Goal: Transaction & Acquisition: Purchase product/service

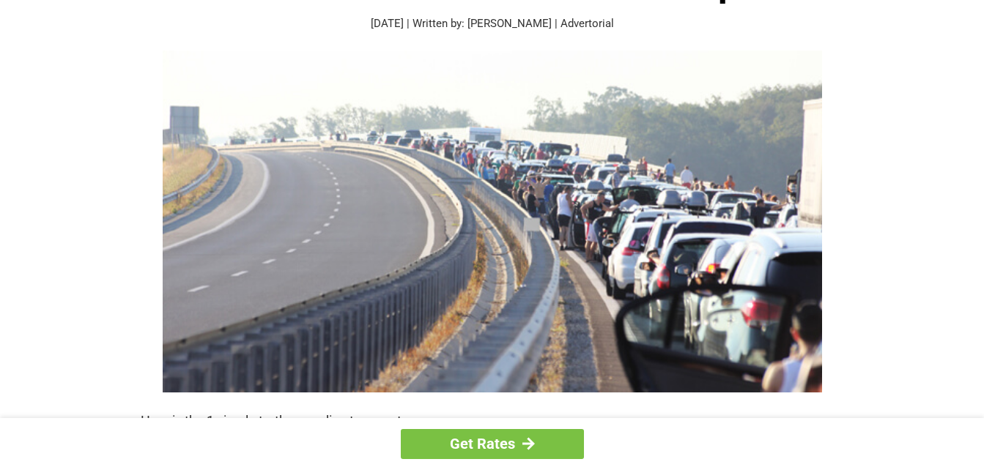
scroll to position [147, 0]
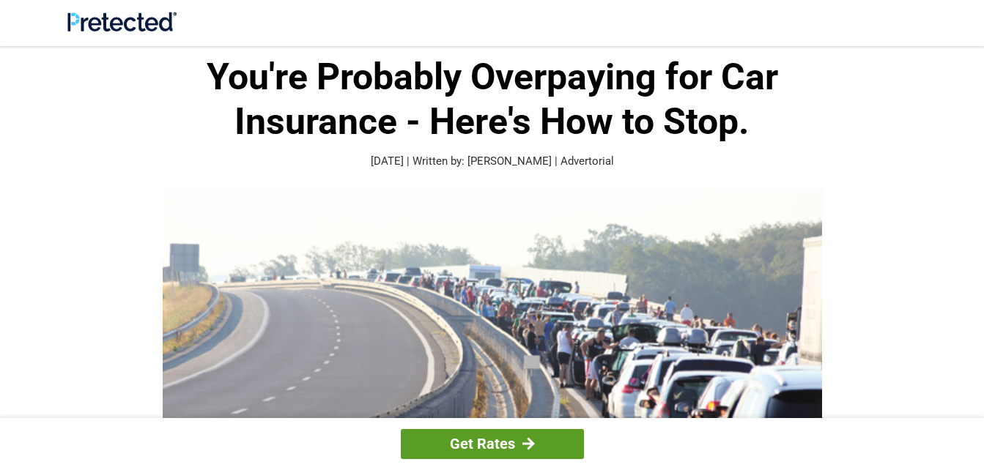
click at [450, 439] on link "Get Rates" at bounding box center [492, 444] width 183 height 30
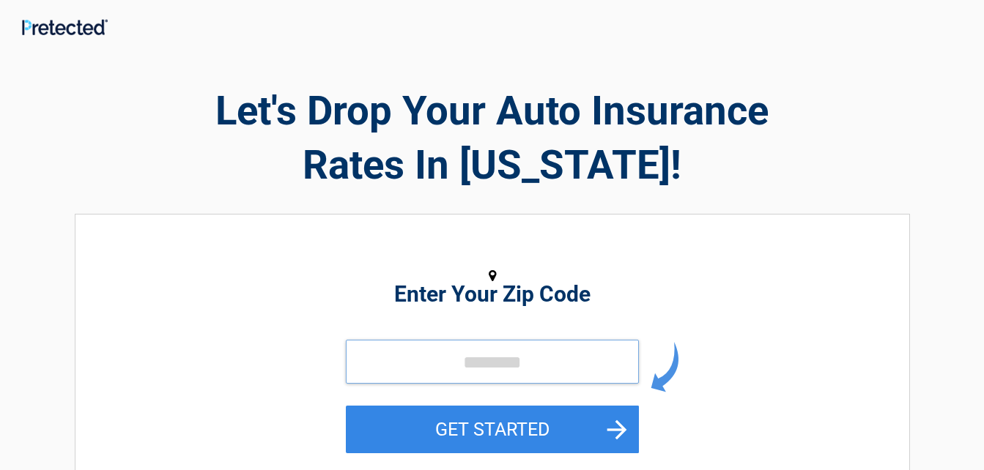
click at [443, 367] on input "tel" at bounding box center [492, 362] width 293 height 44
drag, startPoint x: 523, startPoint y: 362, endPoint x: 437, endPoint y: 354, distance: 86.1
click at [437, 354] on input "*****" at bounding box center [492, 362] width 293 height 44
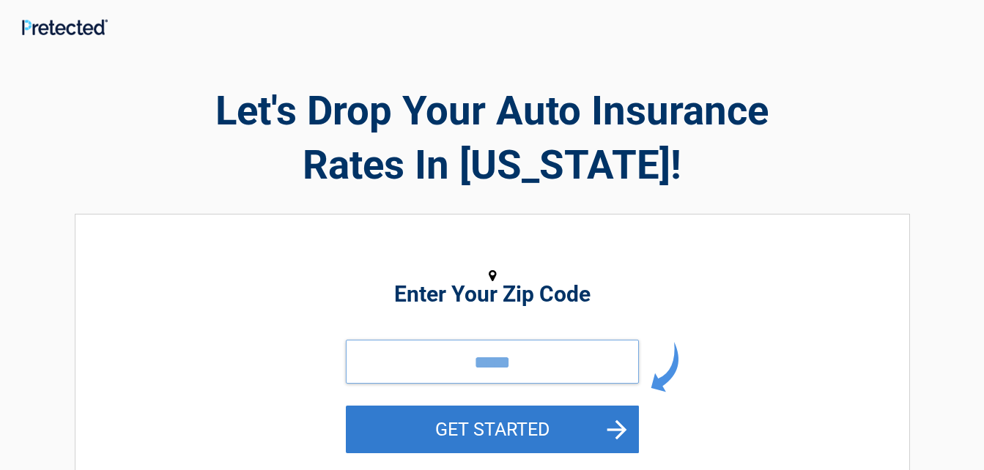
type input "*****"
click at [616, 421] on button "GET STARTED" at bounding box center [492, 430] width 293 height 48
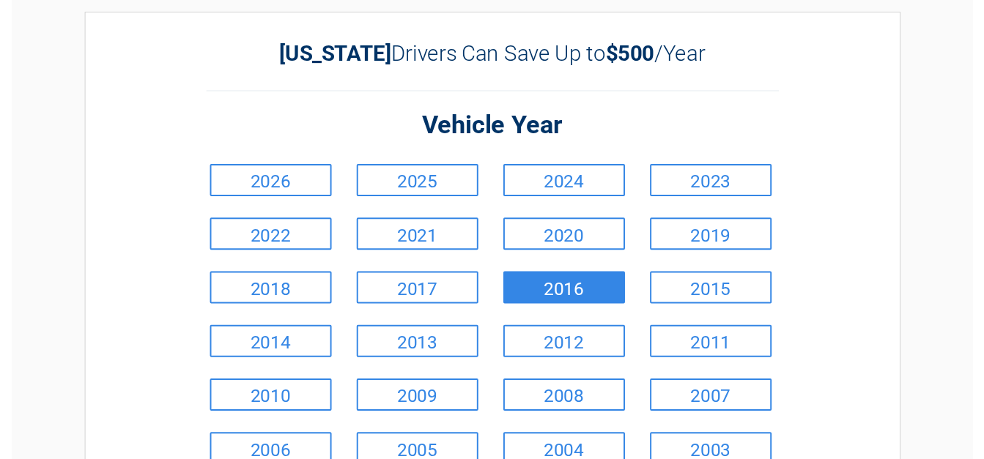
scroll to position [73, 0]
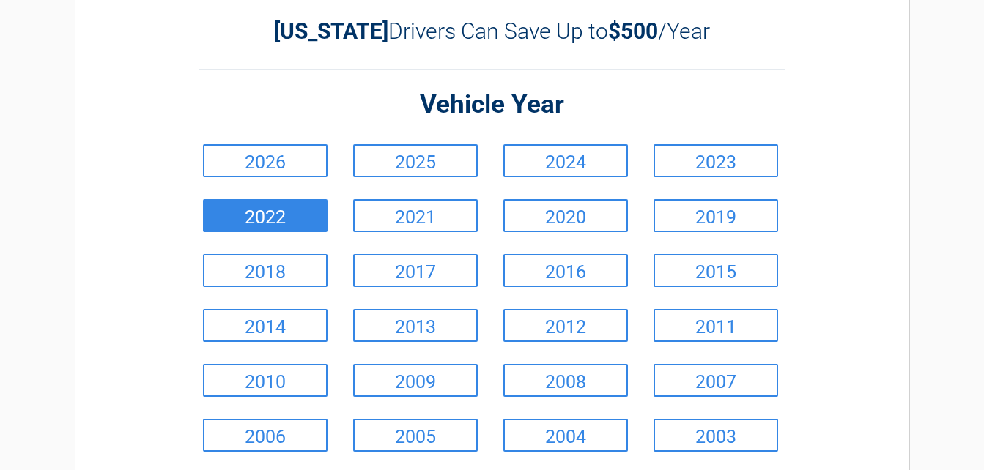
click at [292, 216] on link "2022" at bounding box center [265, 215] width 125 height 33
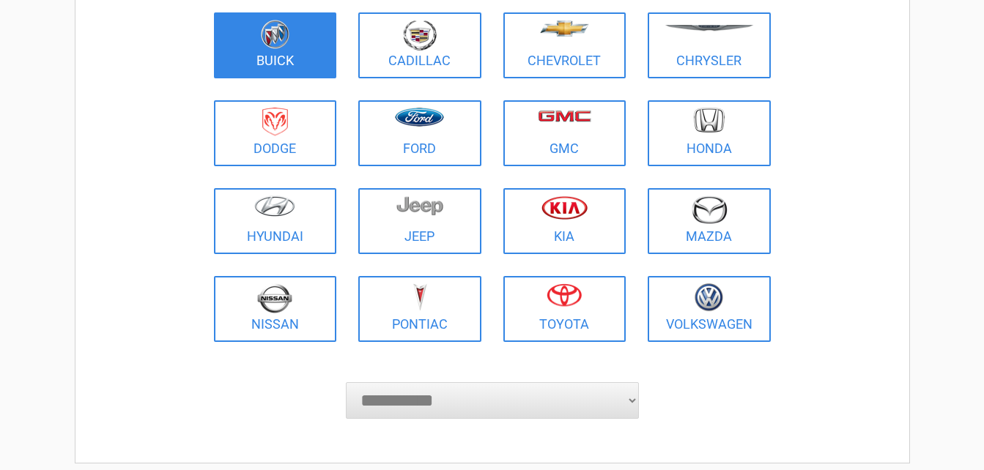
scroll to position [220, 0]
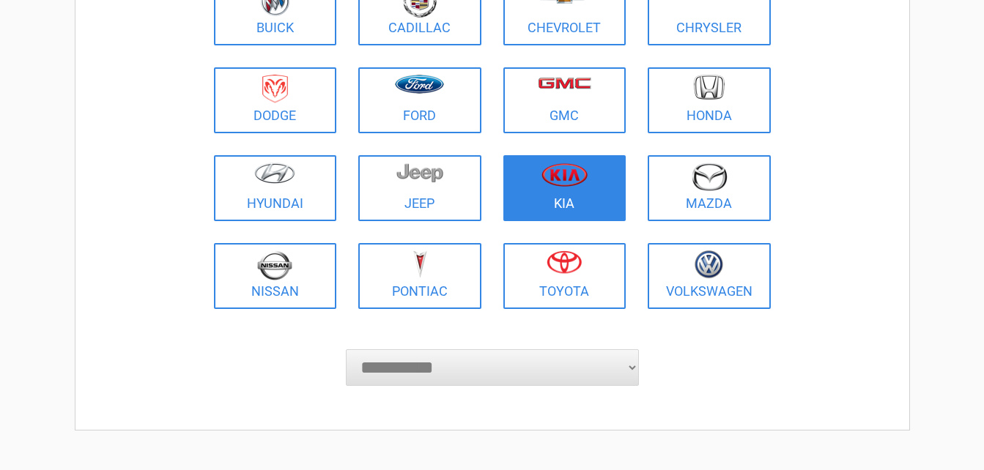
click at [568, 178] on img at bounding box center [564, 175] width 46 height 24
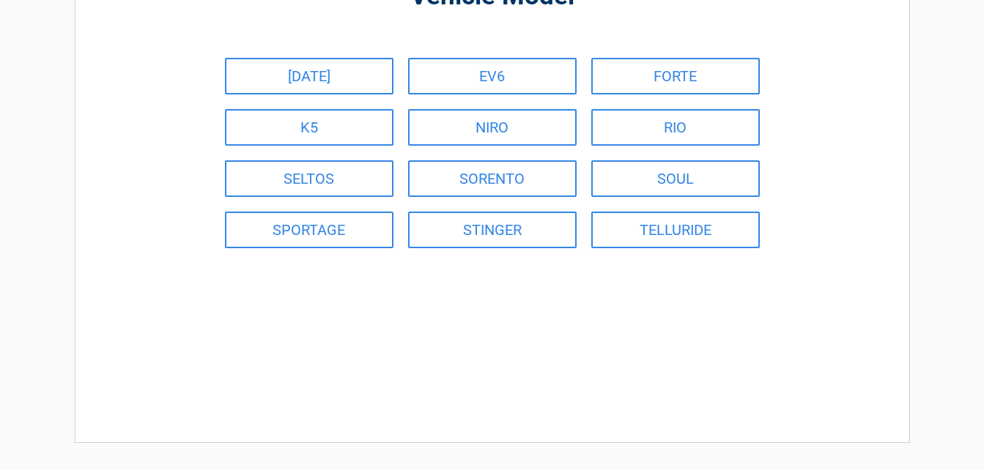
scroll to position [0, 0]
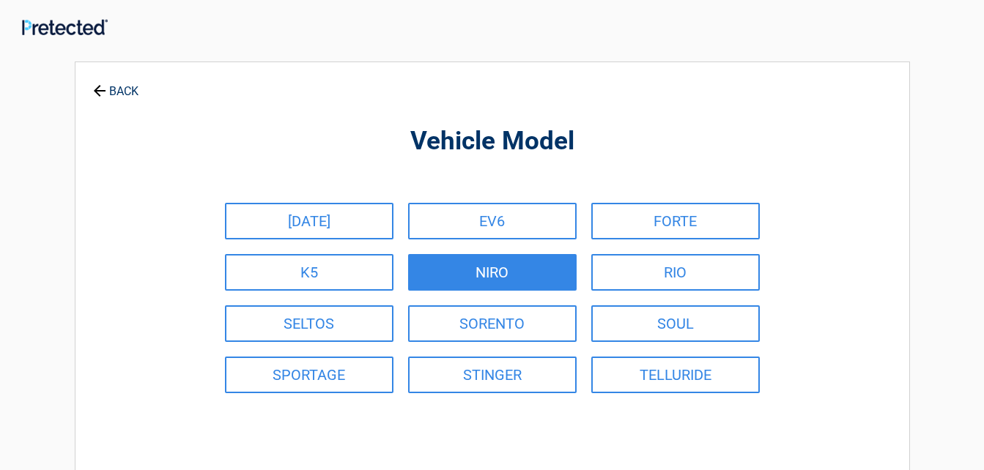
click at [529, 267] on link "NIRO" at bounding box center [492, 272] width 169 height 37
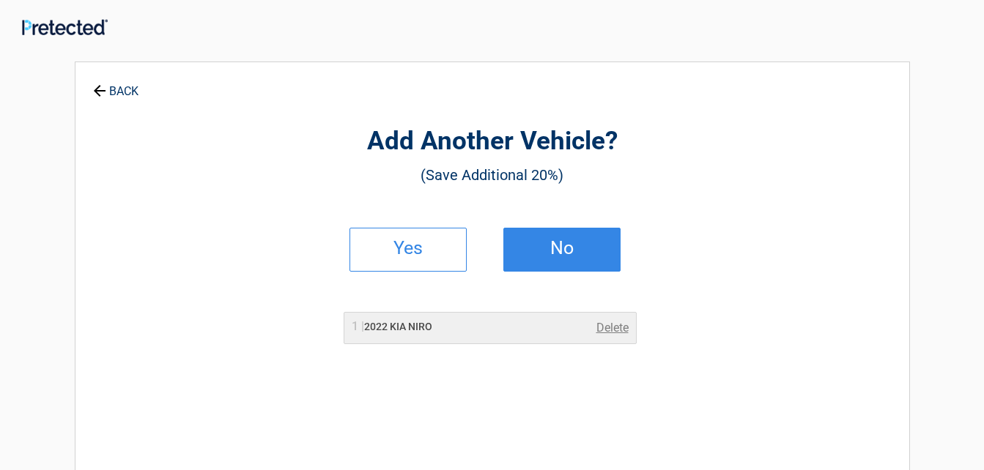
click at [539, 245] on h2 "No" at bounding box center [562, 248] width 86 height 10
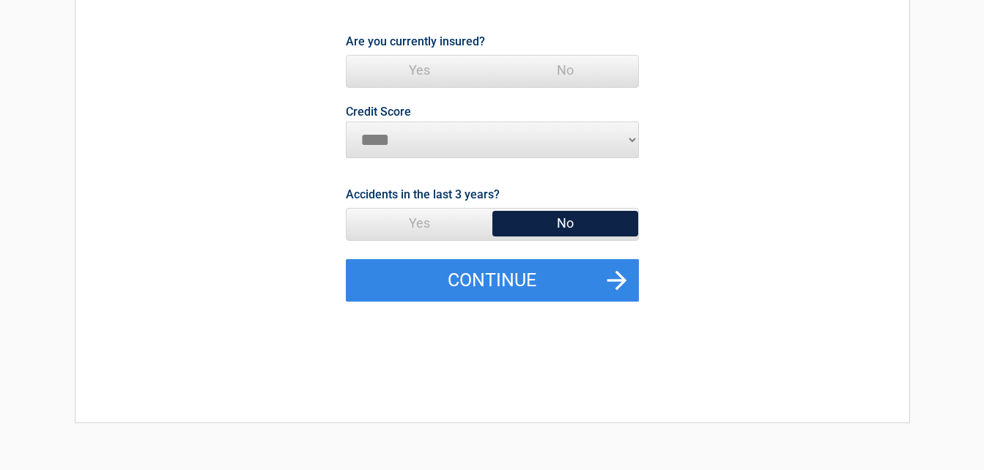
scroll to position [220, 0]
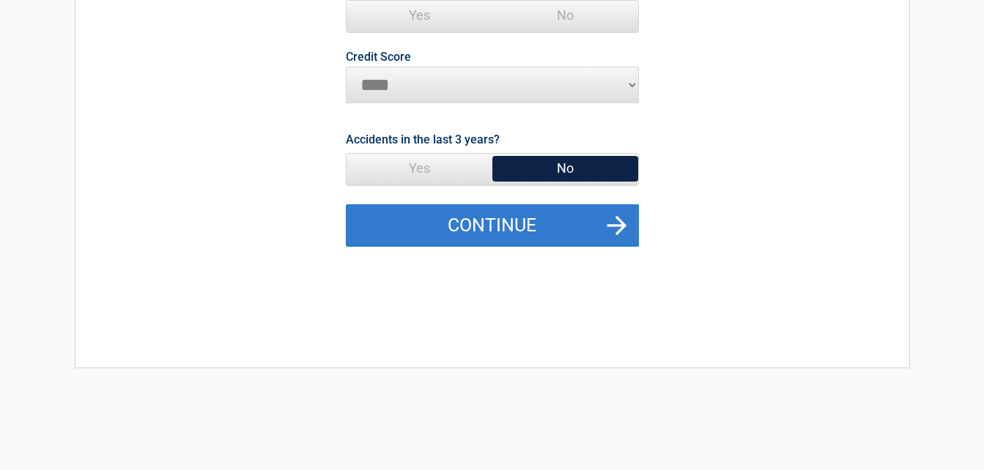
click at [618, 218] on button "Continue" at bounding box center [492, 225] width 293 height 42
click at [621, 218] on button "Continue" at bounding box center [492, 225] width 293 height 42
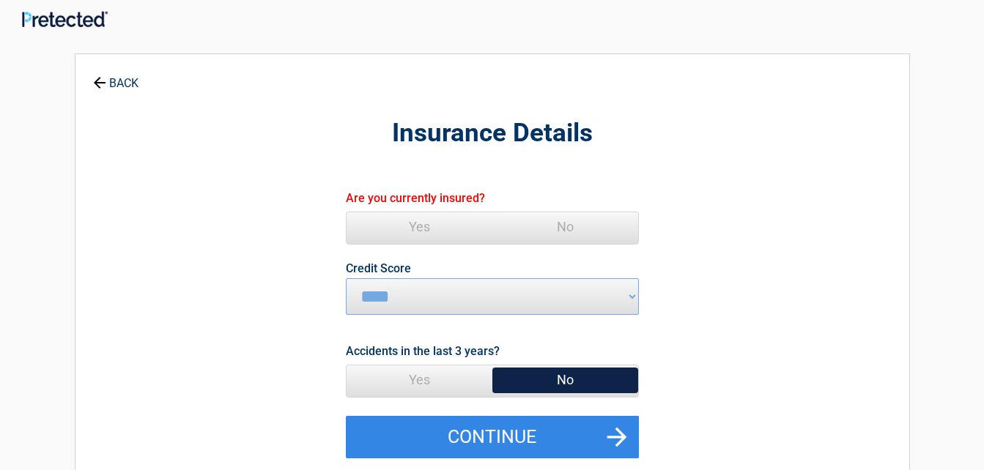
scroll to position [0, 0]
